Goal: Information Seeking & Learning: Learn about a topic

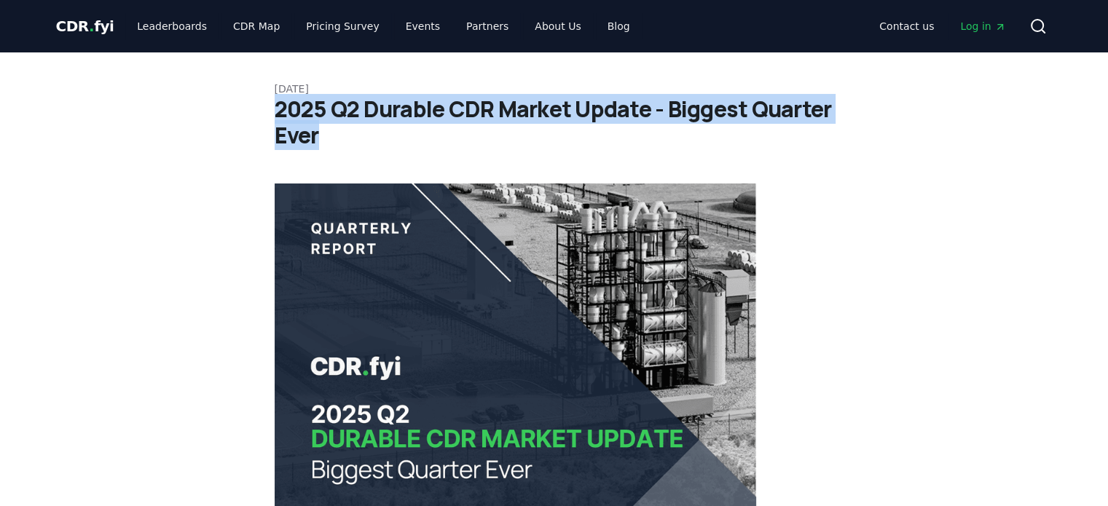
drag, startPoint x: 0, startPoint y: 0, endPoint x: 338, endPoint y: 142, distance: 366.7
click at [338, 142] on h1 "2025 Q2 Durable CDR Market Update - Biggest Quarter Ever" at bounding box center [554, 122] width 559 height 52
copy h1 "2025 Q2 Durable CDR Market Update - Biggest Quarter Ever"
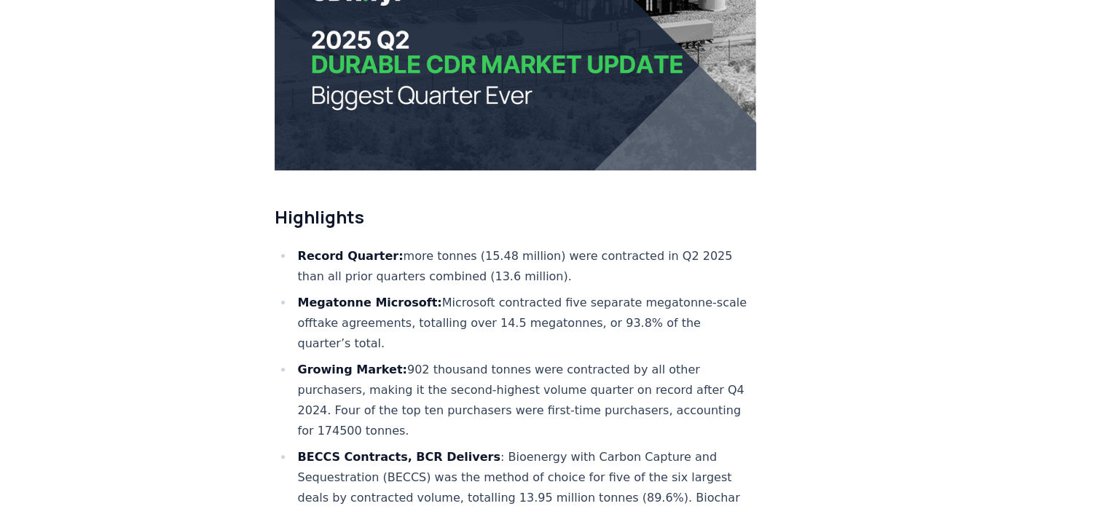
scroll to position [364, 0]
